Goal: Transaction & Acquisition: Download file/media

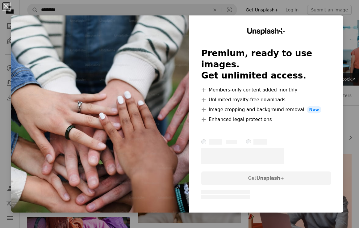
scroll to position [46, 0]
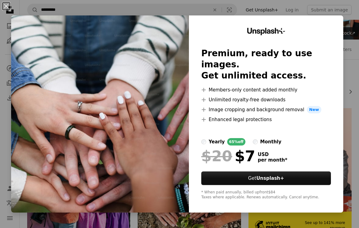
click at [256, 214] on div "An X shape Unsplash+ Premium, ready to use images. Get unlimited access. A plus…" at bounding box center [179, 114] width 359 height 228
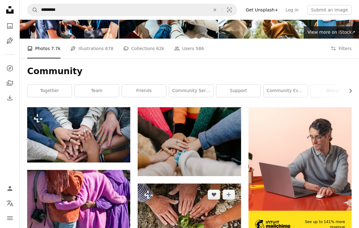
scroll to position [35, 0]
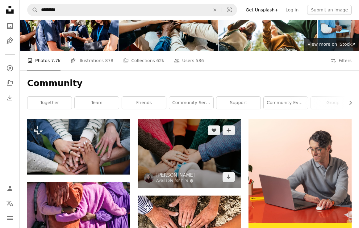
click at [216, 119] on img at bounding box center [189, 153] width 103 height 69
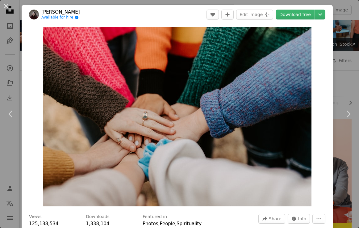
click at [349, 52] on div "An X shape Chevron left Chevron right [PERSON_NAME] Available for hire A checkm…" at bounding box center [179, 114] width 359 height 228
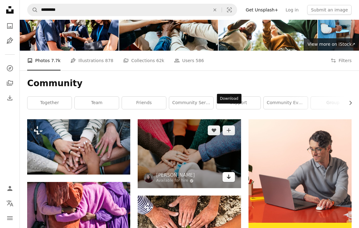
click at [234, 172] on link "Arrow pointing down" at bounding box center [228, 177] width 12 height 10
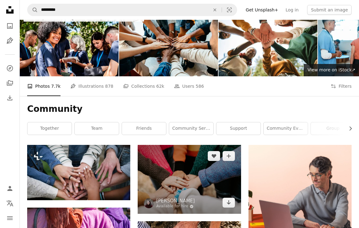
scroll to position [8, 0]
